Goal: Task Accomplishment & Management: Manage account settings

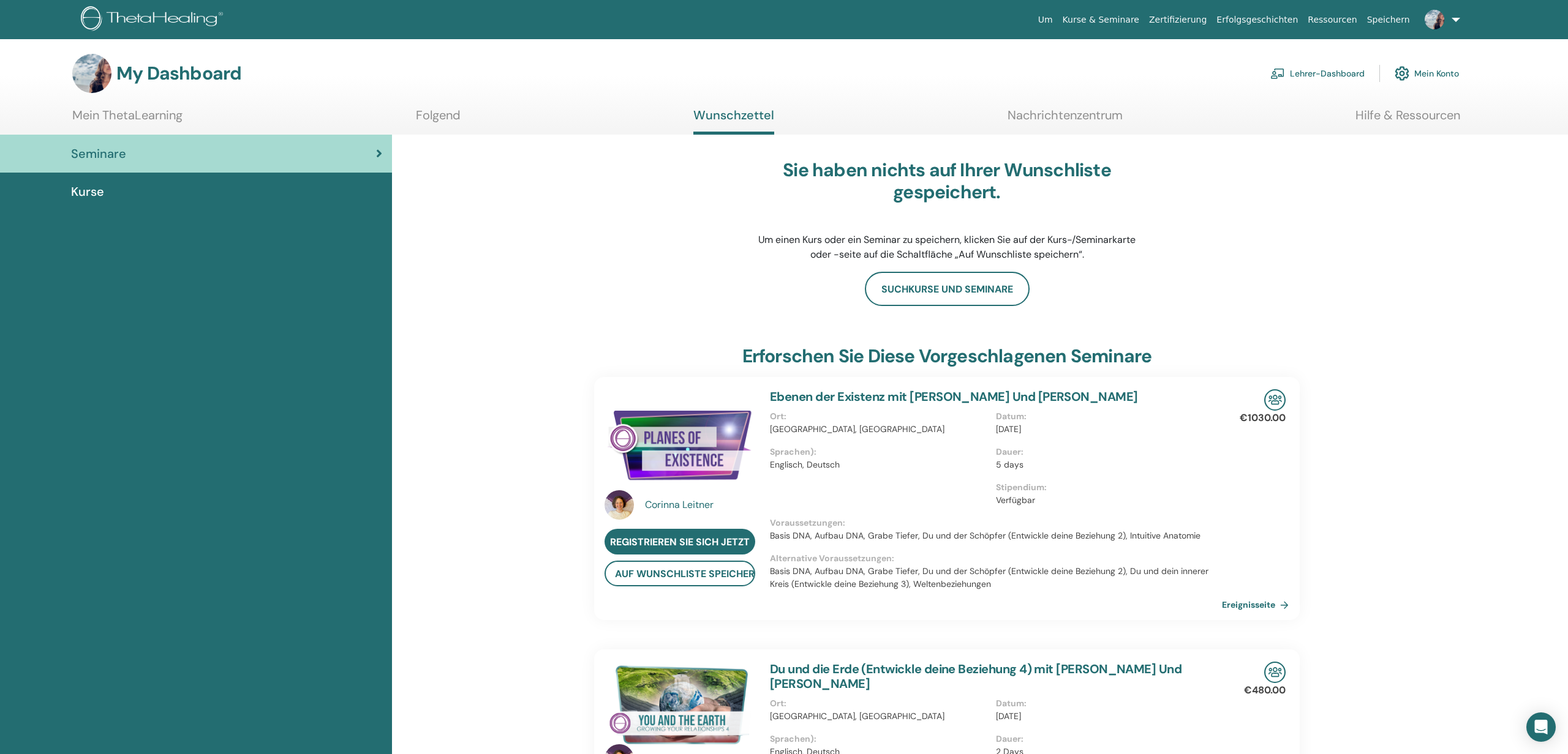
click at [176, 200] on div "Kurse" at bounding box center [196, 192] width 373 height 18
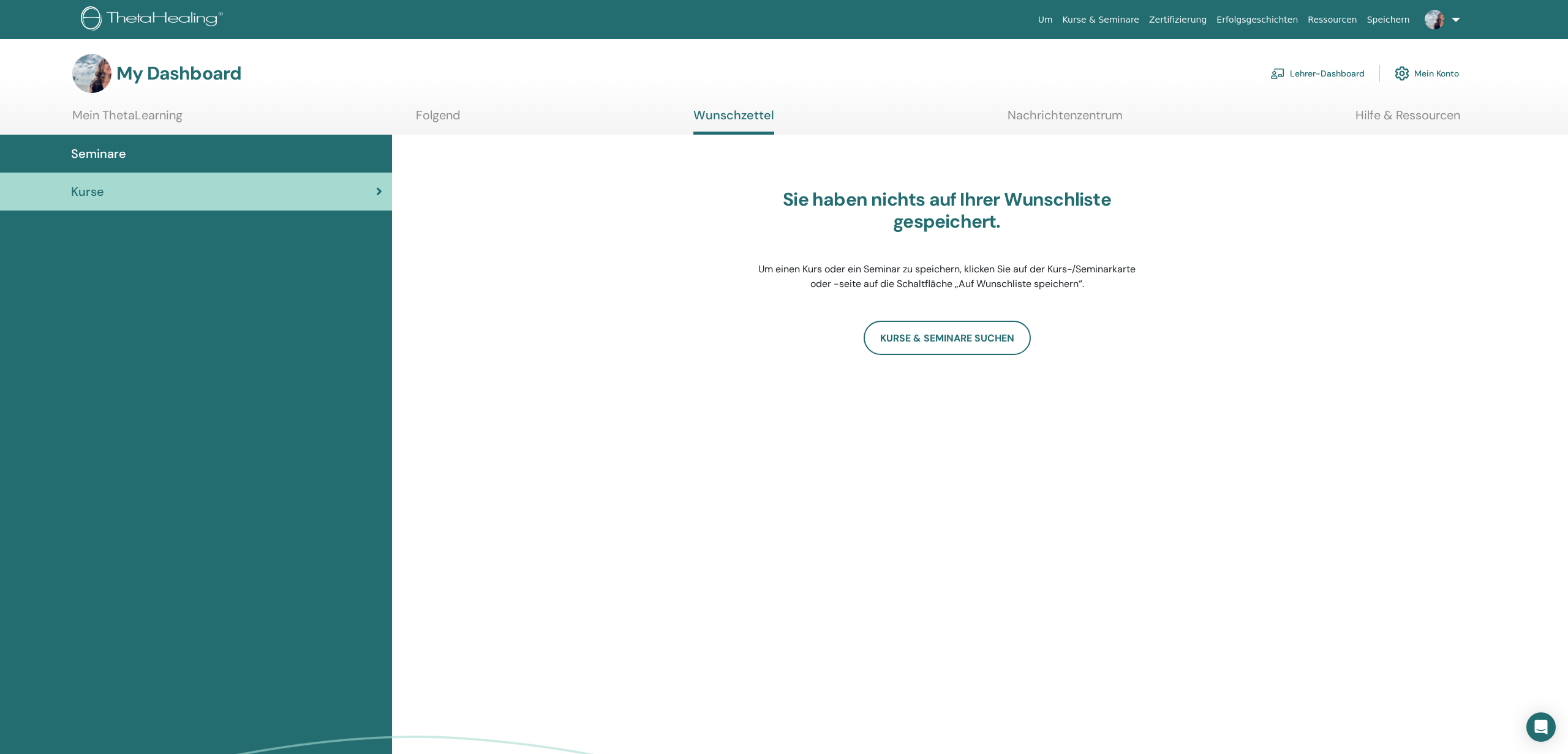
click at [1315, 70] on link "Lehrer-Dashboard" at bounding box center [1318, 73] width 94 height 27
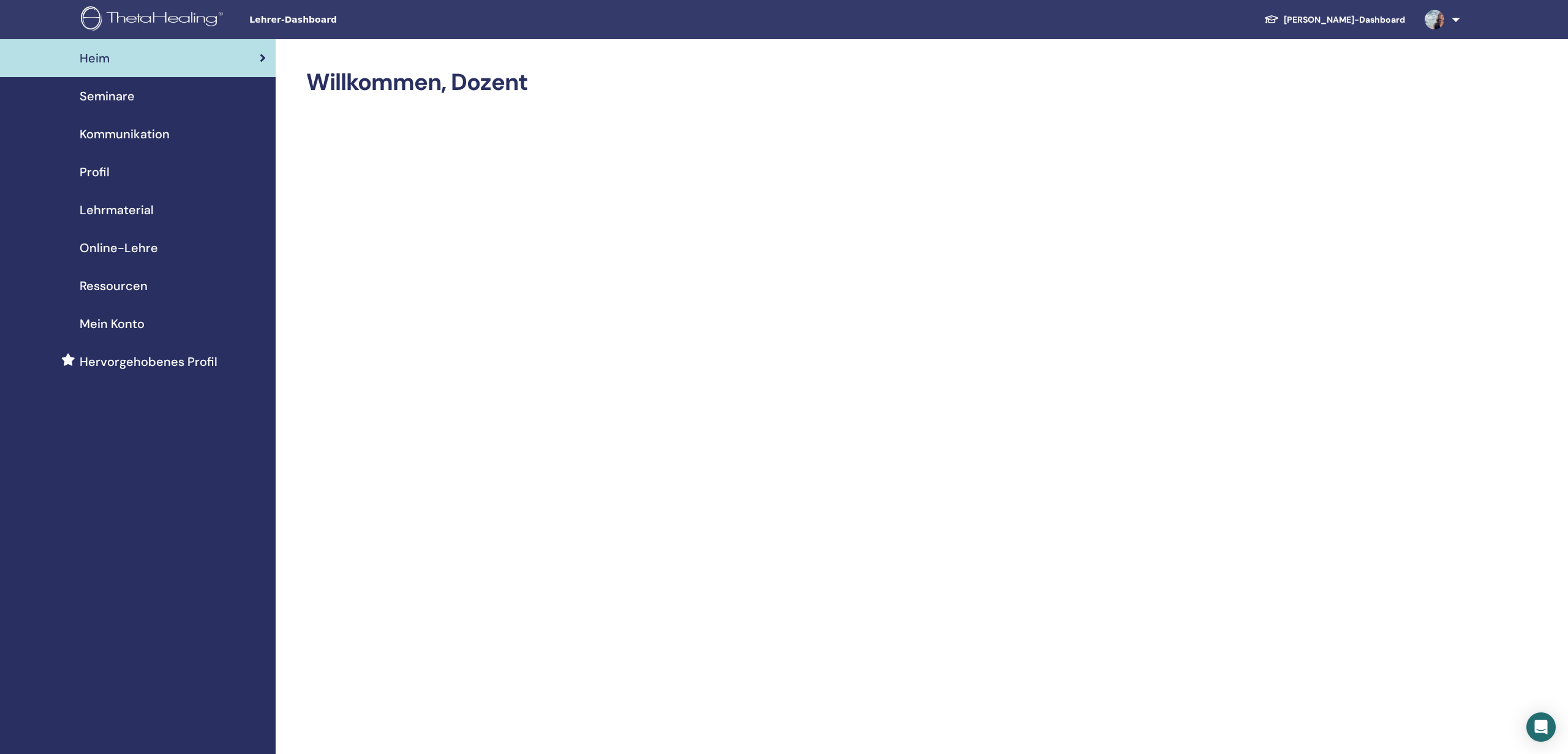
click at [112, 167] on div "Profil" at bounding box center [137, 171] width 256 height 18
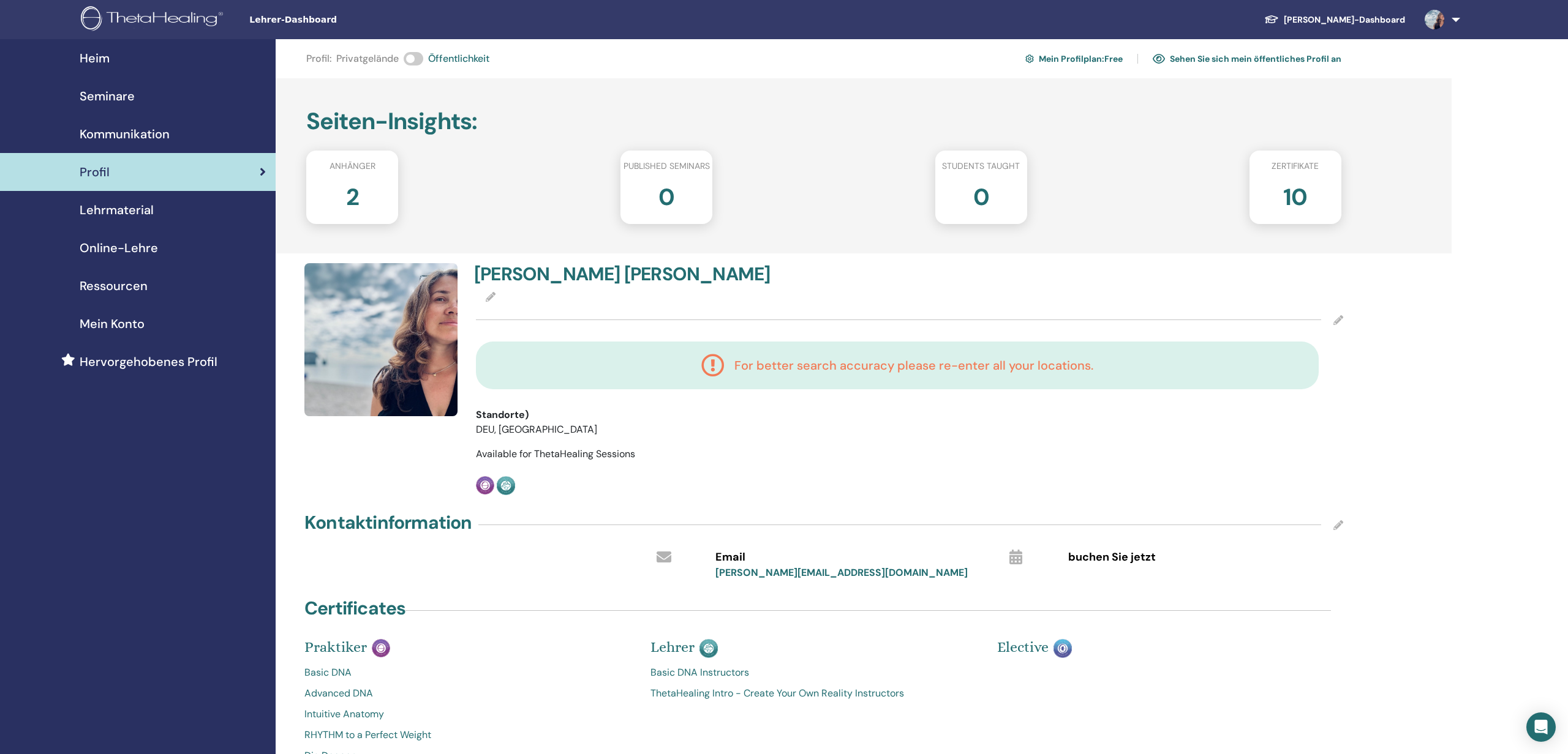
click at [108, 213] on span "Lehrmaterial" at bounding box center [116, 210] width 74 height 18
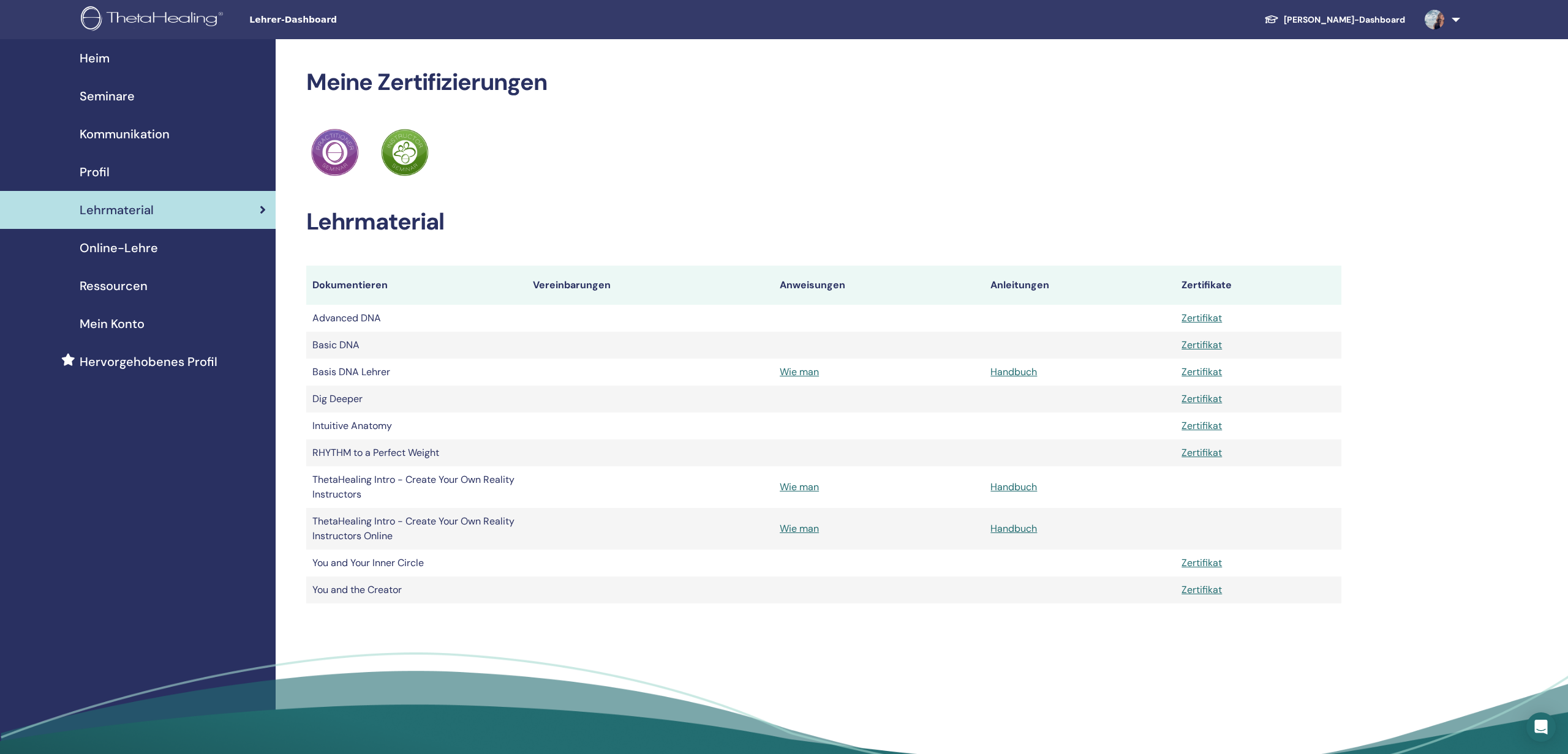
scroll to position [3, 0]
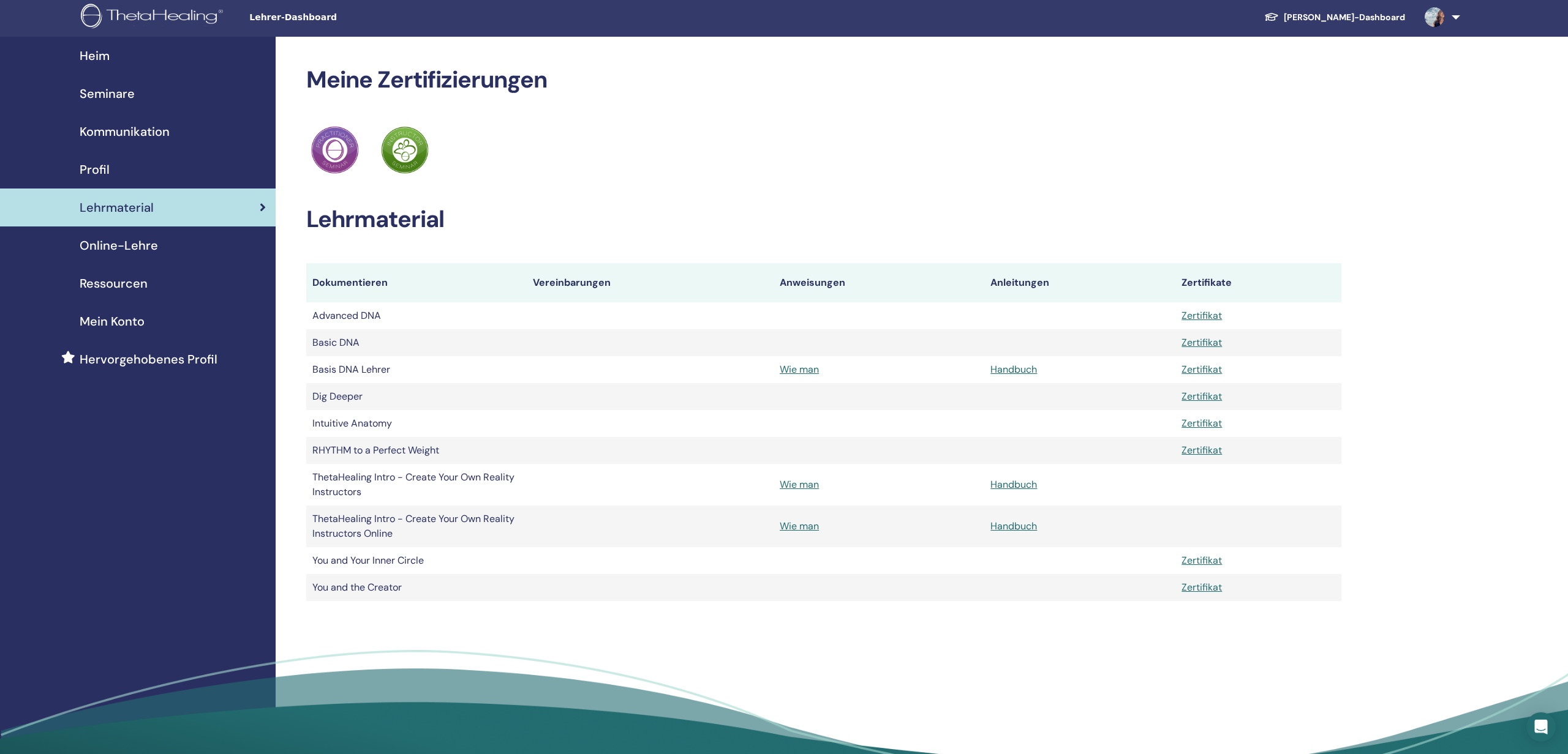
click at [102, 287] on span "Ressourcen" at bounding box center [114, 283] width 68 height 18
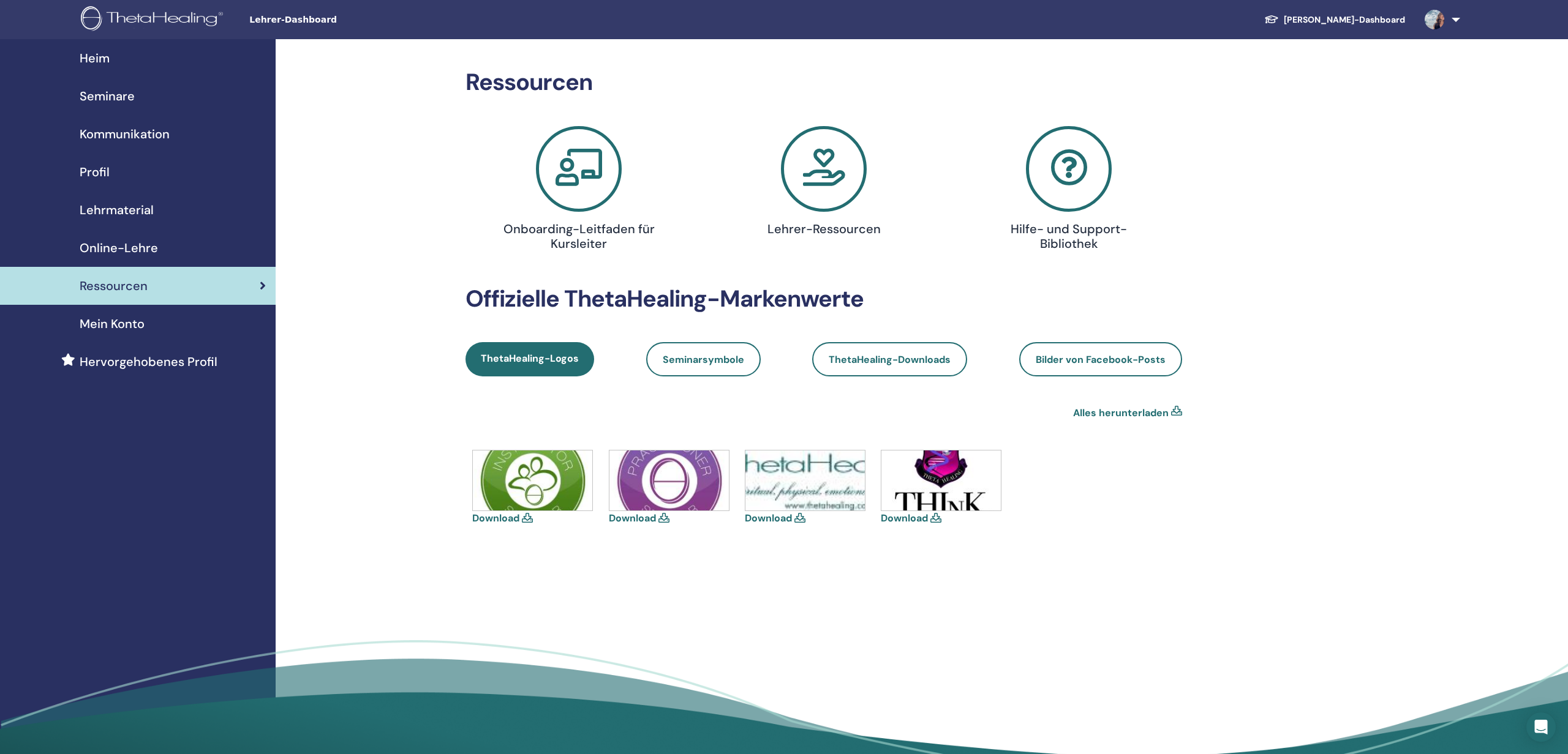
click at [134, 248] on span "Online-Lehre" at bounding box center [119, 248] width 79 height 18
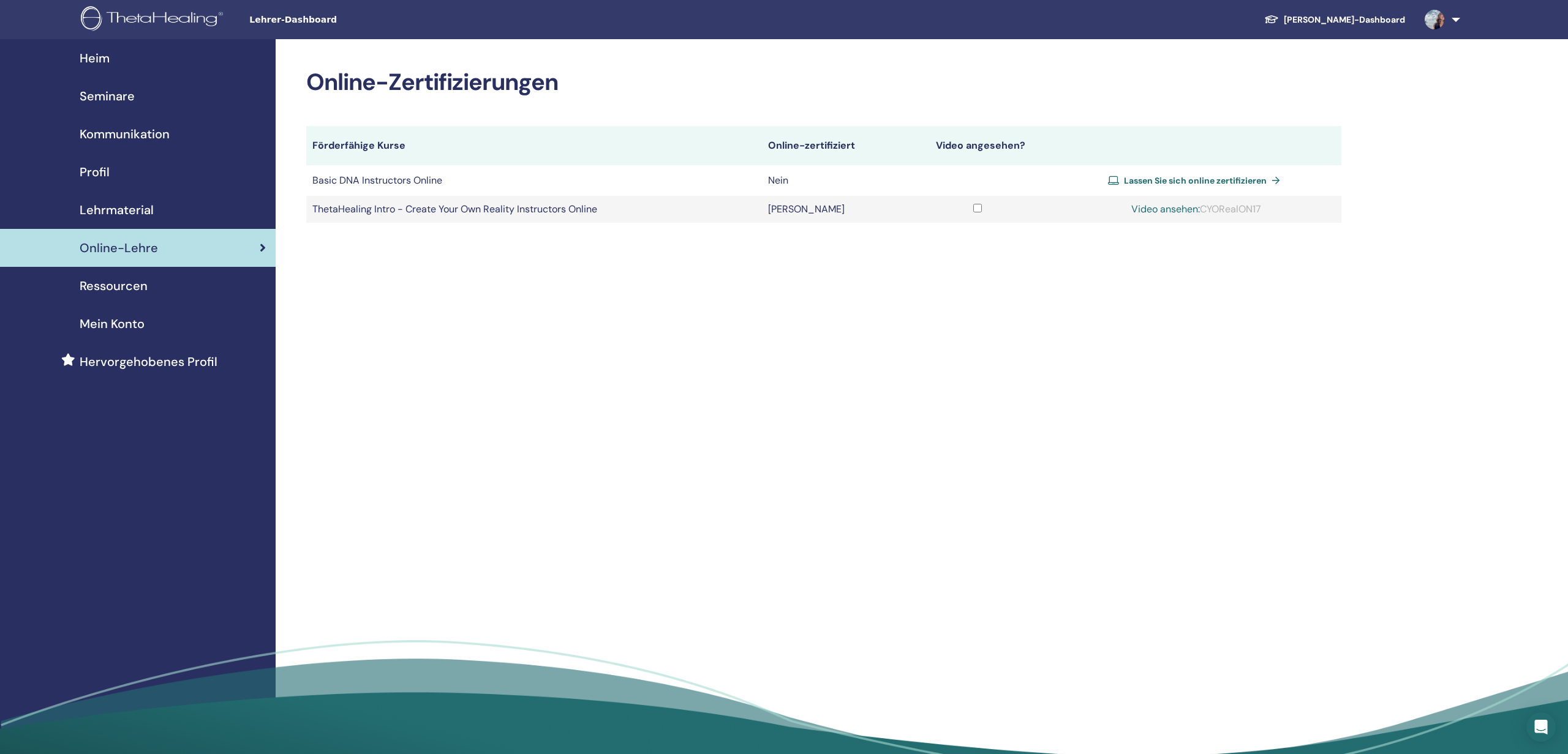
click at [130, 214] on span "Lehrmaterial" at bounding box center [116, 210] width 74 height 18
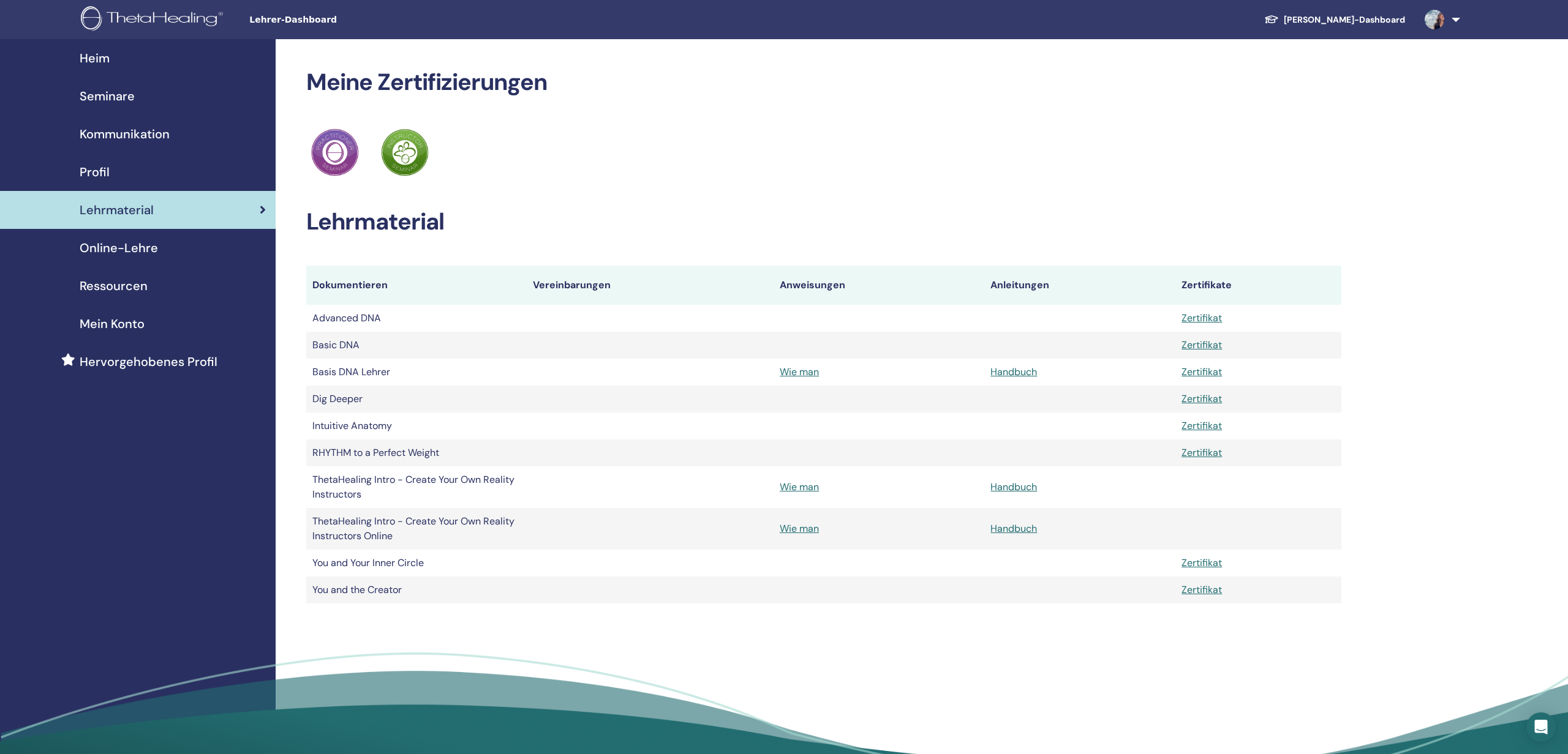
click at [116, 178] on div "Profil" at bounding box center [137, 171] width 256 height 18
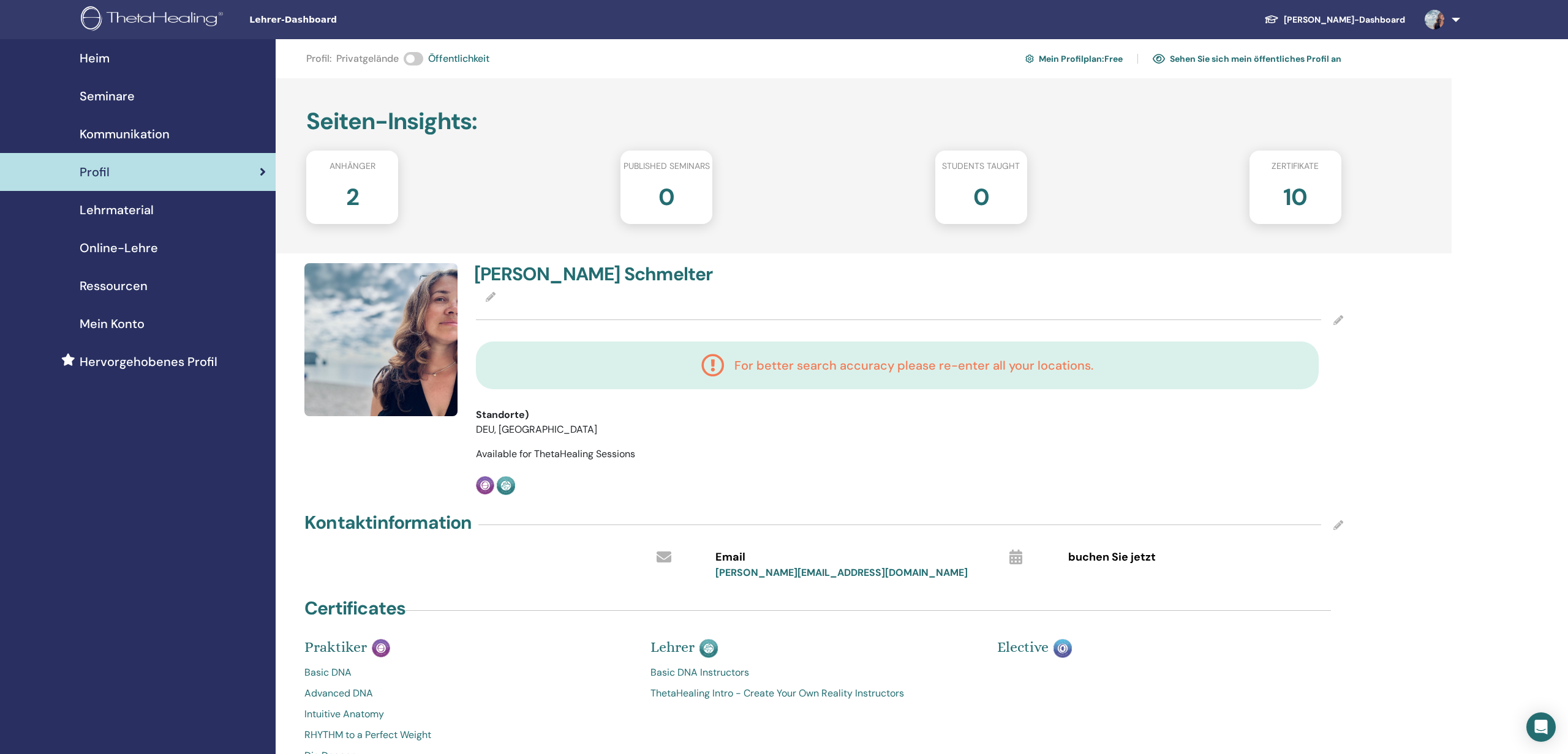
click at [492, 297] on icon at bounding box center [490, 297] width 10 height 10
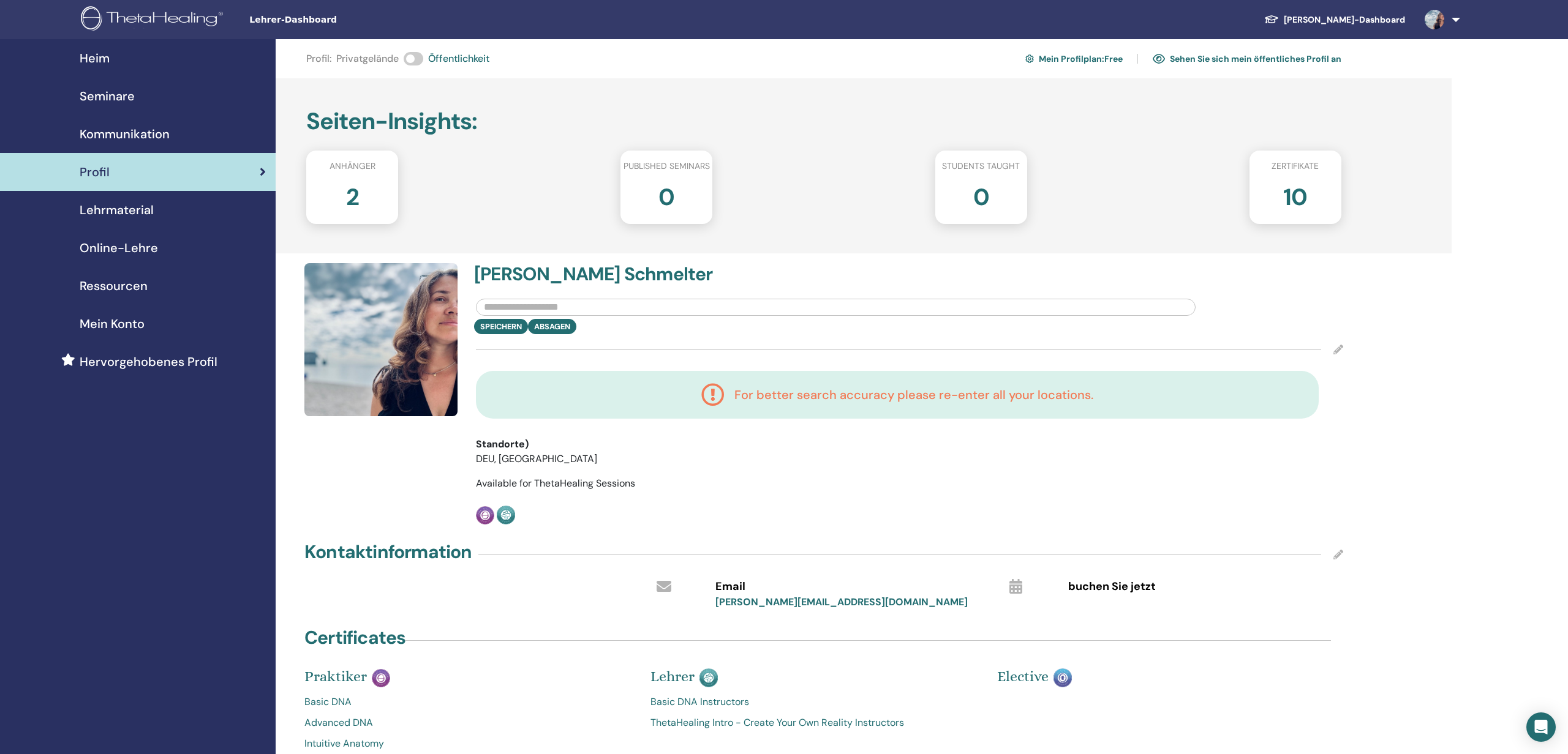
click at [503, 311] on input "text" at bounding box center [836, 308] width 719 height 17
click at [389, 515] on div at bounding box center [382, 394] width 172 height 262
click at [386, 321] on img at bounding box center [381, 339] width 153 height 153
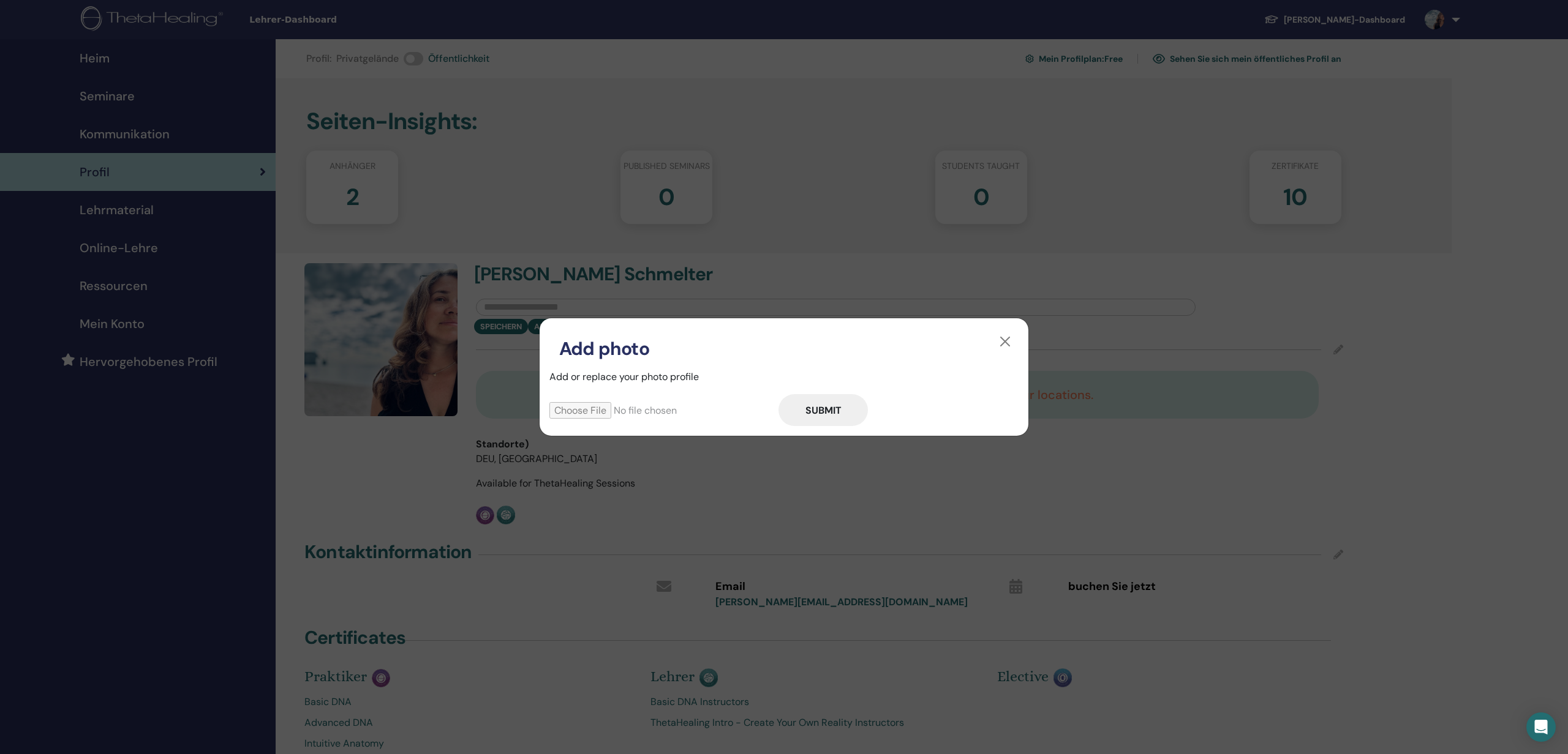
click at [574, 410] on input "file" at bounding box center [664, 410] width 229 height 17
click at [1011, 341] on button "button" at bounding box center [1004, 341] width 19 height 19
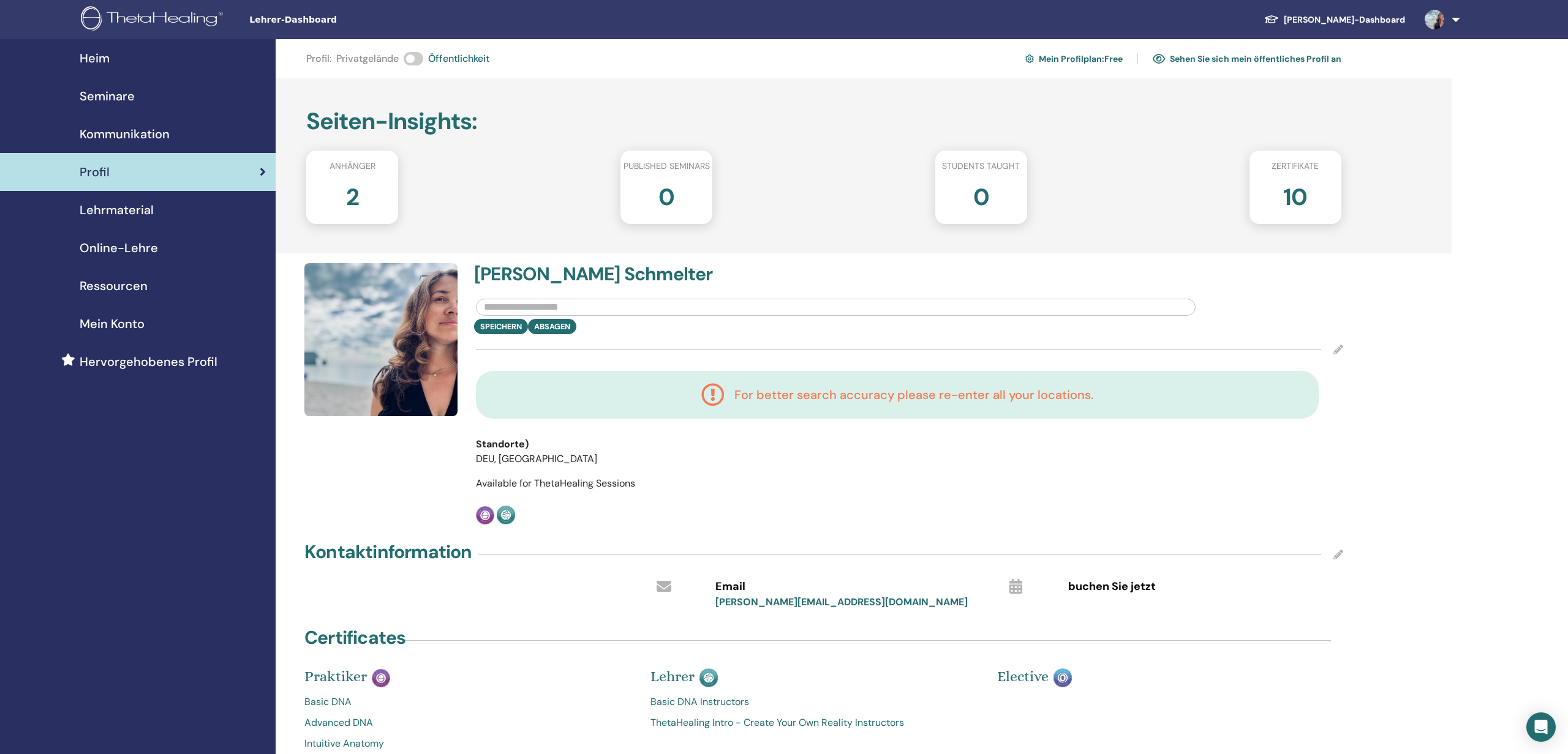
scroll to position [7, 0]
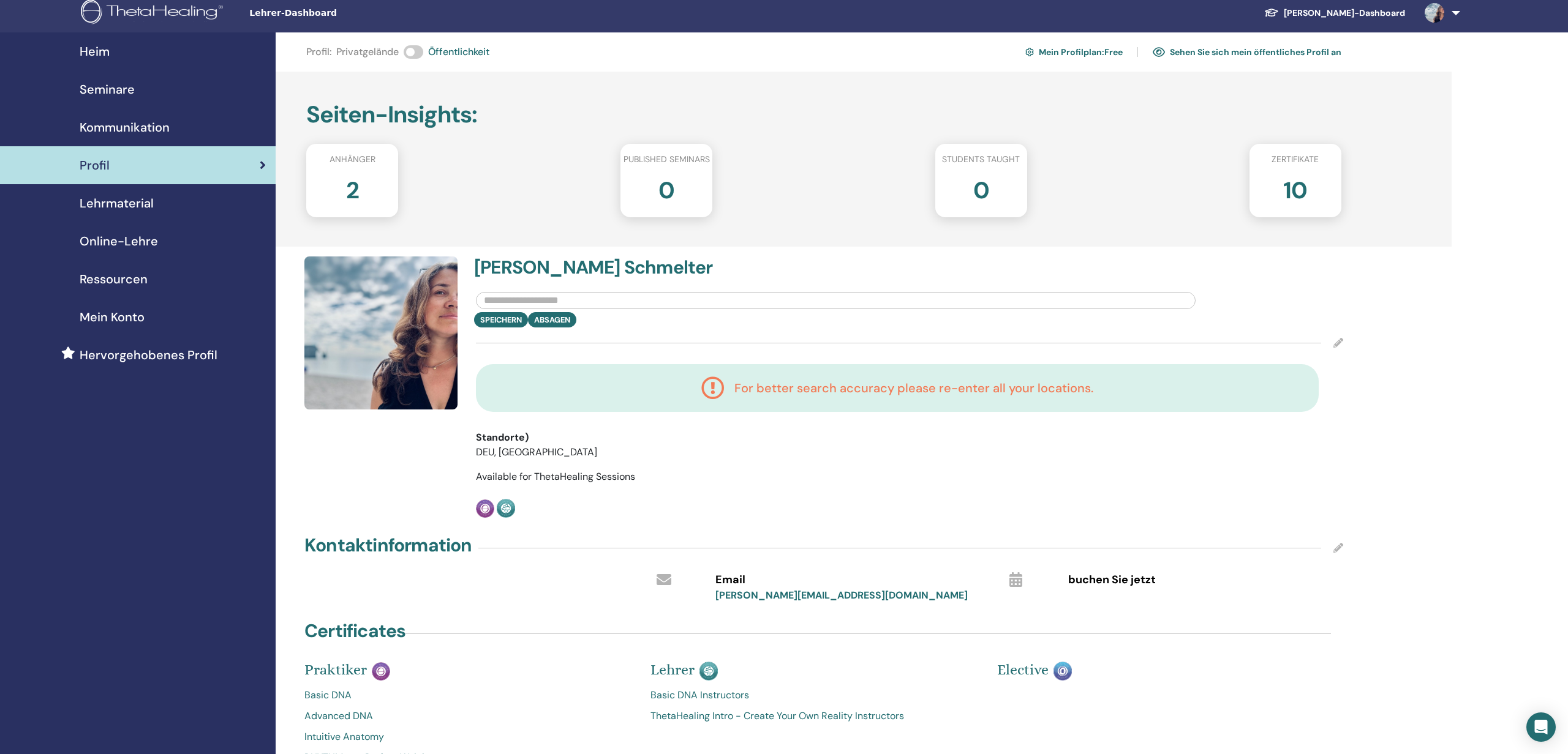
click at [126, 201] on span "Lehrmaterial" at bounding box center [116, 203] width 74 height 18
